Goal: Transaction & Acquisition: Download file/media

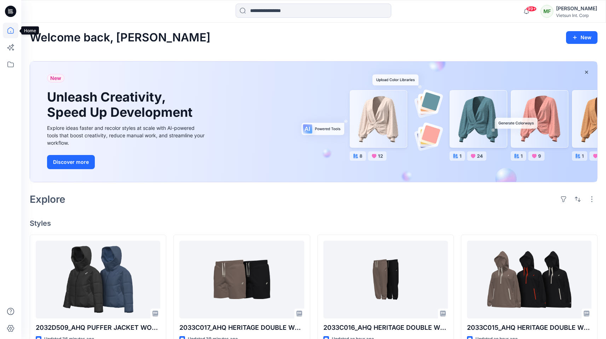
click at [8, 36] on icon at bounding box center [11, 31] width 16 height 16
click at [12, 63] on icon at bounding box center [11, 65] width 16 height 16
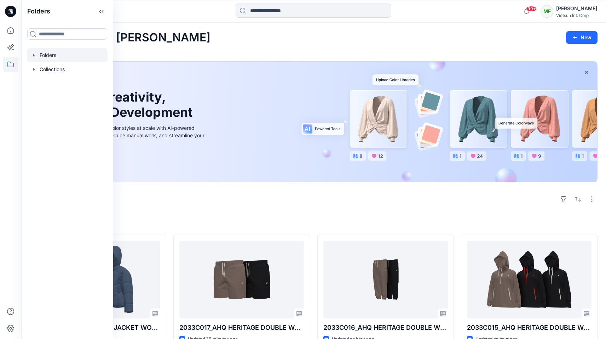
click at [54, 57] on div at bounding box center [67, 55] width 81 height 14
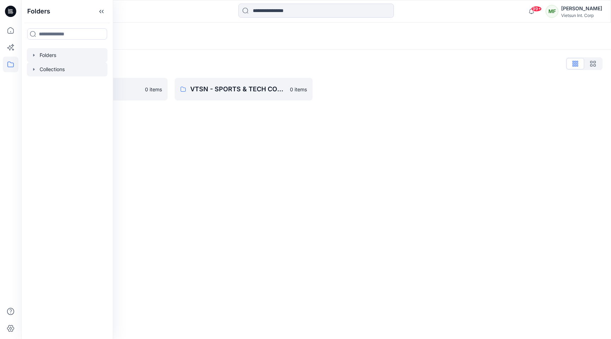
click at [53, 71] on div at bounding box center [67, 69] width 81 height 14
click at [33, 69] on icon "button" at bounding box center [34, 69] width 6 height 6
click at [34, 57] on icon "button" at bounding box center [34, 55] width 6 height 6
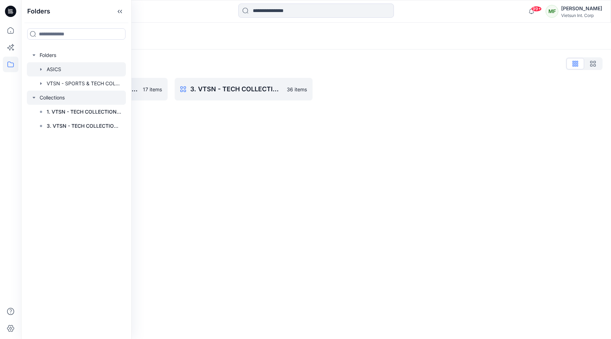
click at [41, 68] on icon "button" at bounding box center [41, 69] width 6 height 6
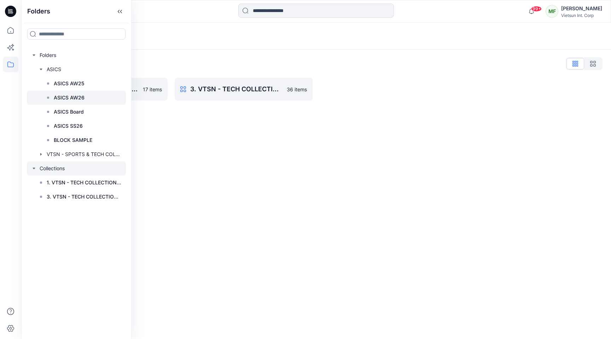
click at [79, 93] on p "ASICS AW26" at bounding box center [69, 97] width 31 height 8
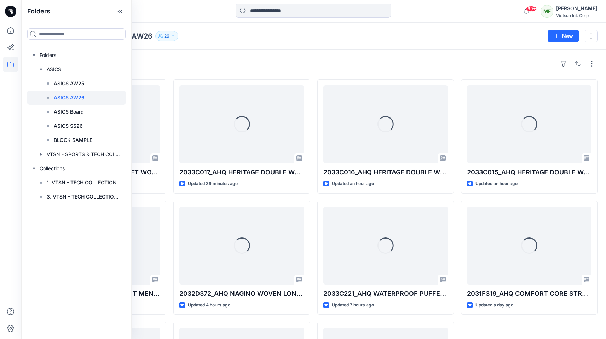
click at [286, 77] on div "Styles Loading... 2032D509_AHQ PUFFER JACKET WOMEN WESTERN_AW26 Updated 37 minu…" at bounding box center [313, 246] width 584 height 395
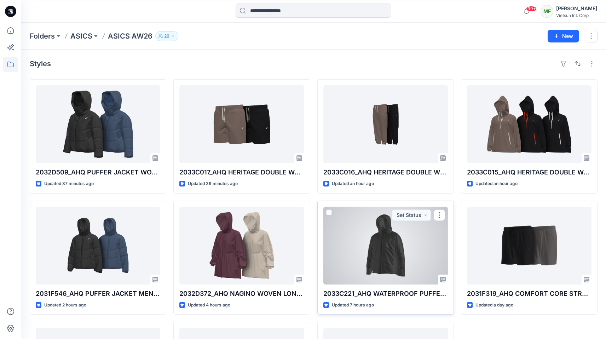
click at [364, 251] on div at bounding box center [385, 245] width 124 height 78
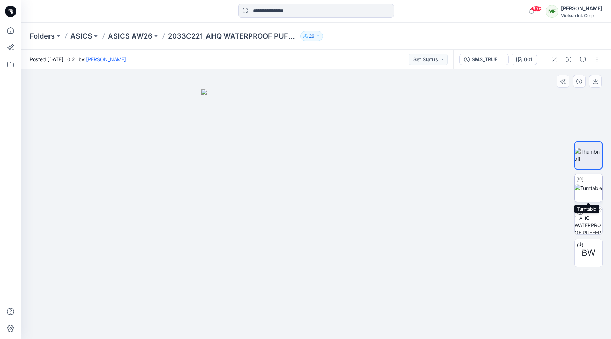
click at [587, 184] on img at bounding box center [588, 187] width 28 height 7
drag, startPoint x: 329, startPoint y: 194, endPoint x: 456, endPoint y: 210, distance: 128.2
click at [456, 210] on div at bounding box center [316, 203] width 590 height 269
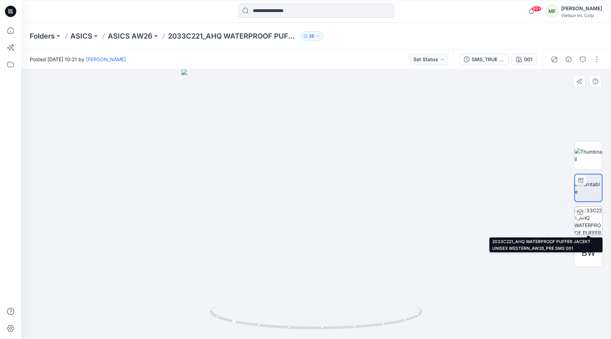
click at [589, 212] on img at bounding box center [588, 220] width 28 height 28
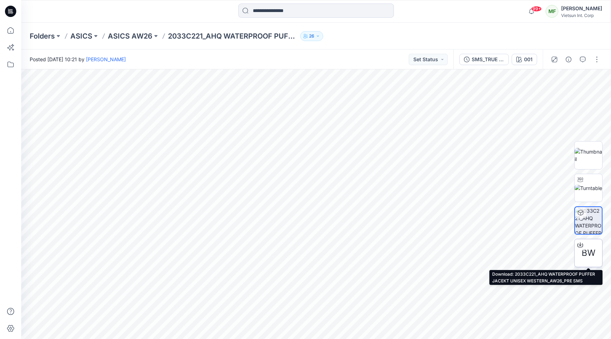
click at [595, 249] on div "BW" at bounding box center [588, 253] width 28 height 28
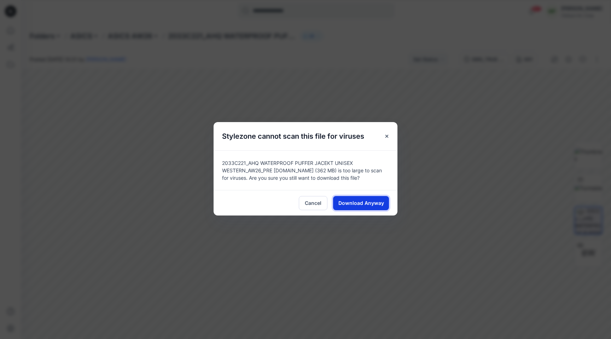
click at [355, 202] on span "Download Anyway" at bounding box center [361, 202] width 46 height 7
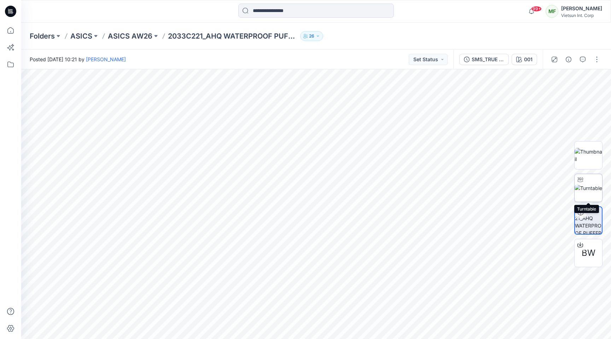
click at [583, 188] on img at bounding box center [588, 187] width 28 height 7
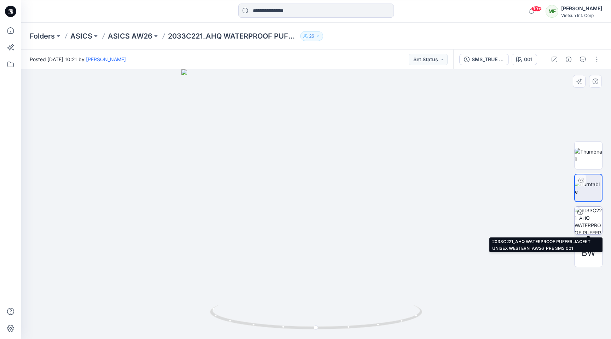
click at [592, 215] on img at bounding box center [588, 220] width 28 height 28
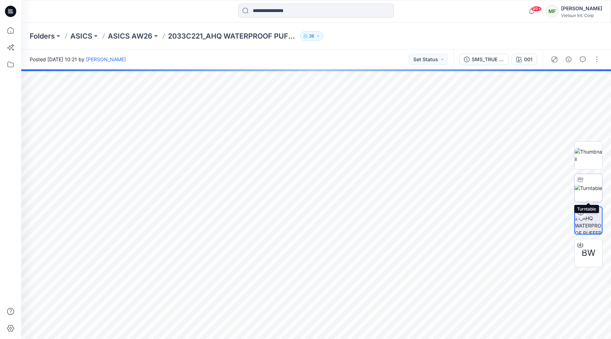
click at [589, 192] on img at bounding box center [588, 187] width 28 height 7
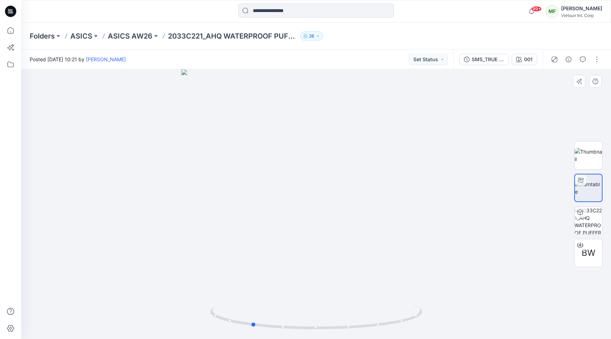
drag, startPoint x: 332, startPoint y: 243, endPoint x: 268, endPoint y: 241, distance: 64.7
click at [268, 241] on div at bounding box center [316, 203] width 590 height 269
drag, startPoint x: 297, startPoint y: 242, endPoint x: 425, endPoint y: 242, distance: 128.3
click at [425, 242] on div at bounding box center [316, 203] width 590 height 269
click at [339, 72] on div at bounding box center [316, 203] width 590 height 269
